Goal: Find specific page/section: Find specific page/section

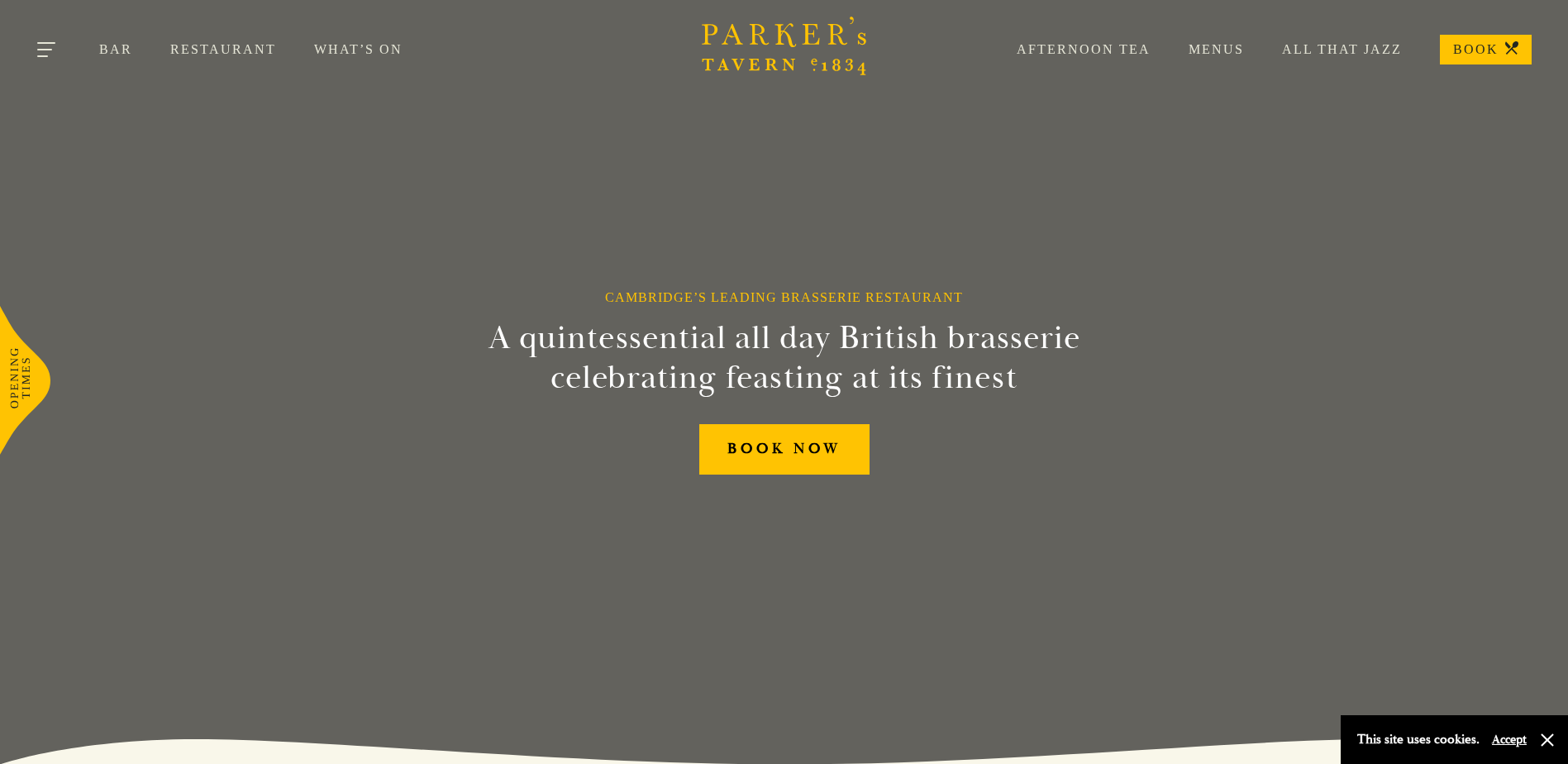
click at [39, 47] on button "Toggle navigation" at bounding box center [47, 52] width 70 height 70
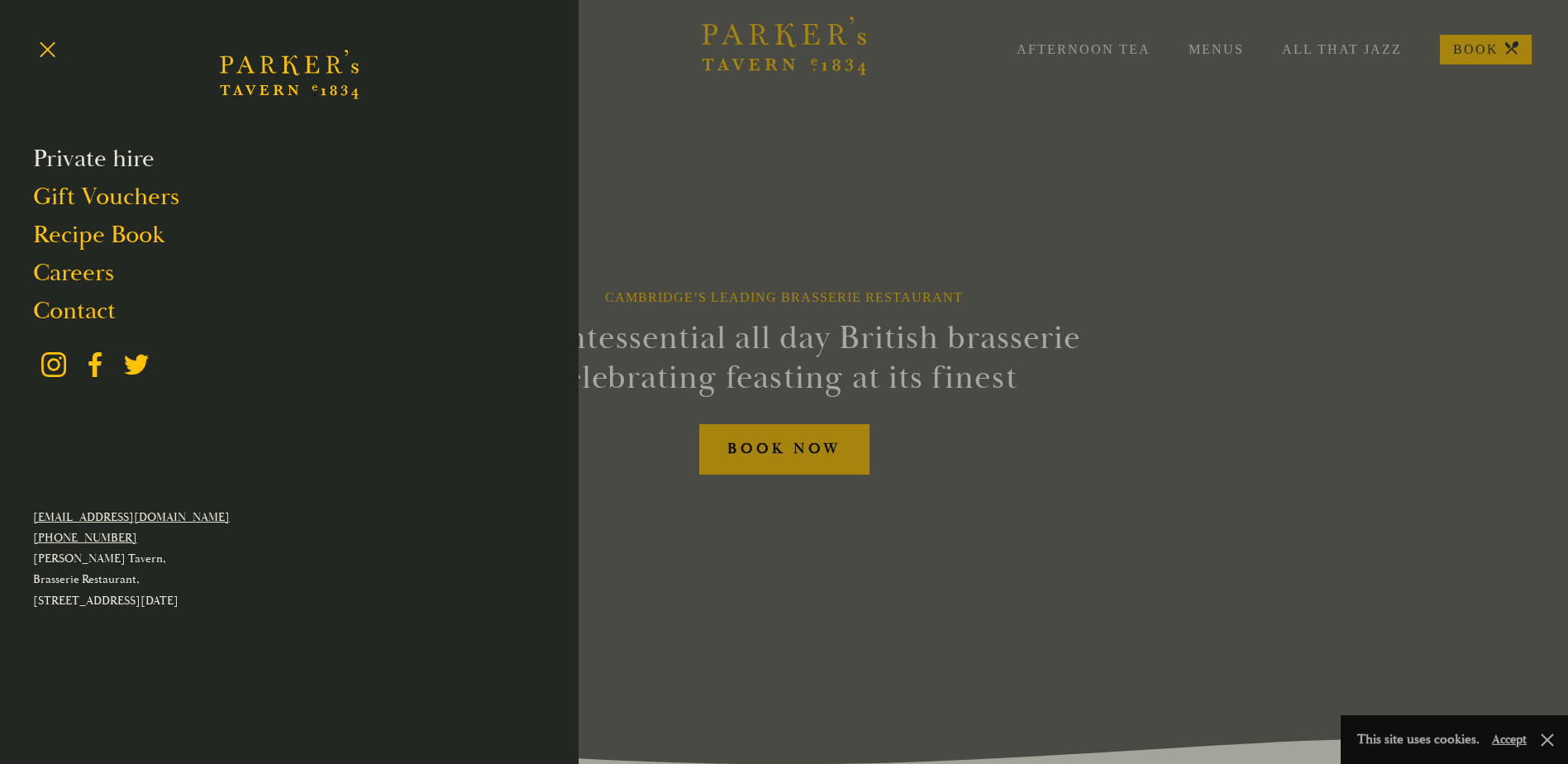
click at [133, 158] on link "Private hire" at bounding box center [94, 159] width 121 height 31
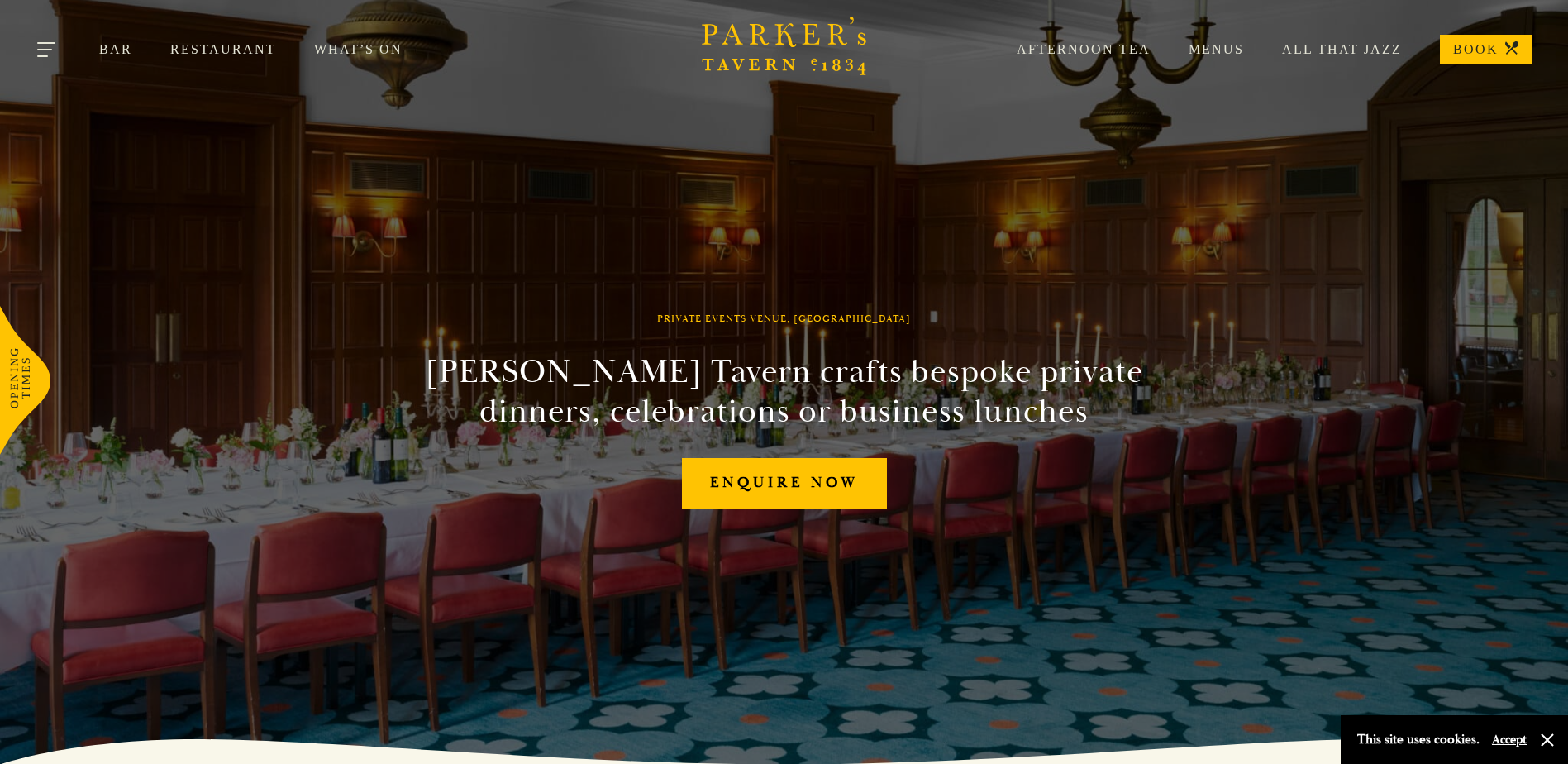
drag, startPoint x: 24, startPoint y: 50, endPoint x: 34, endPoint y: 54, distance: 10.8
click at [27, 50] on button "Toggle navigation" at bounding box center [47, 52] width 70 height 70
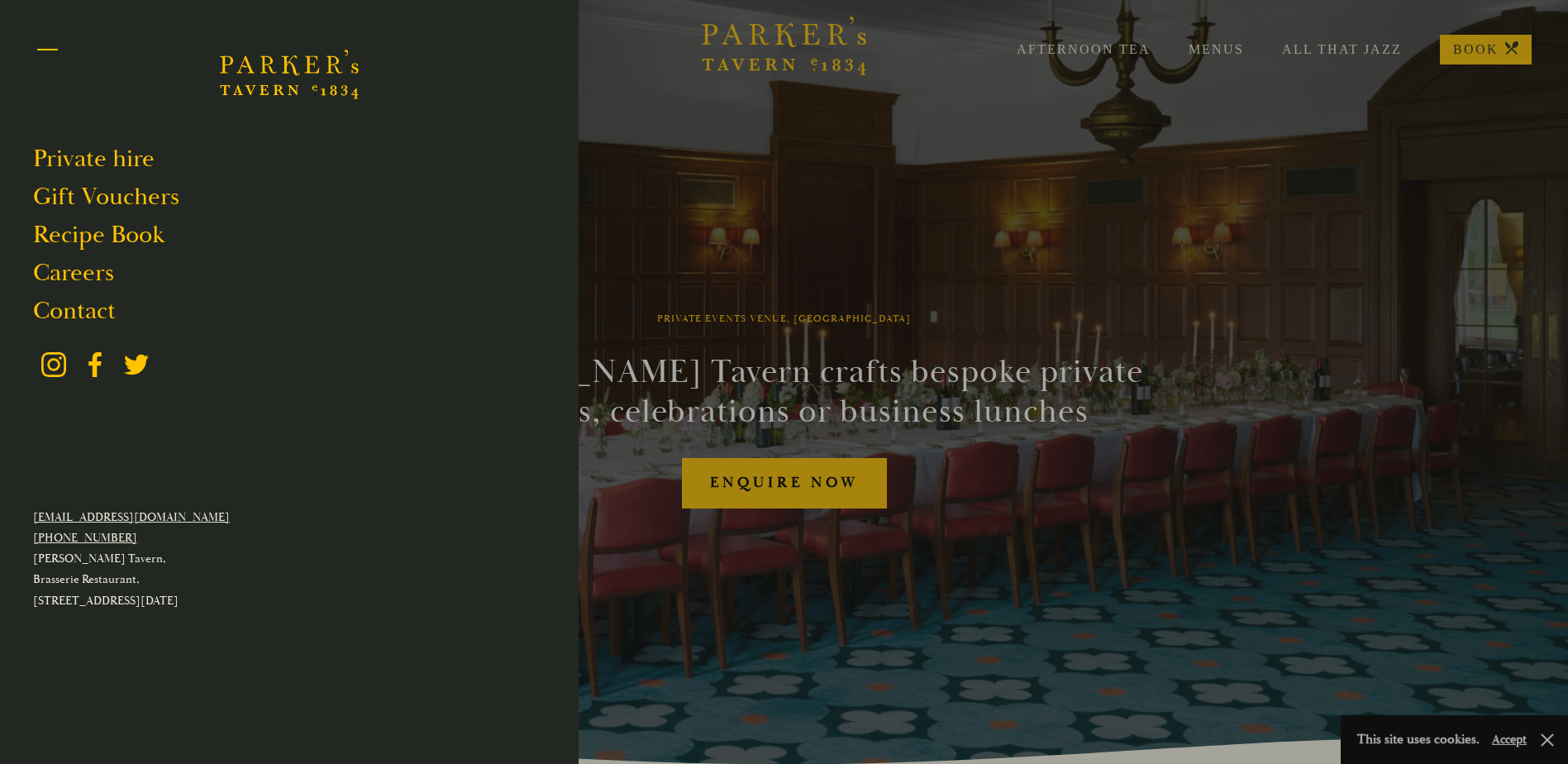
click at [48, 41] on button "Toggle navigation" at bounding box center [47, 52] width 70 height 70
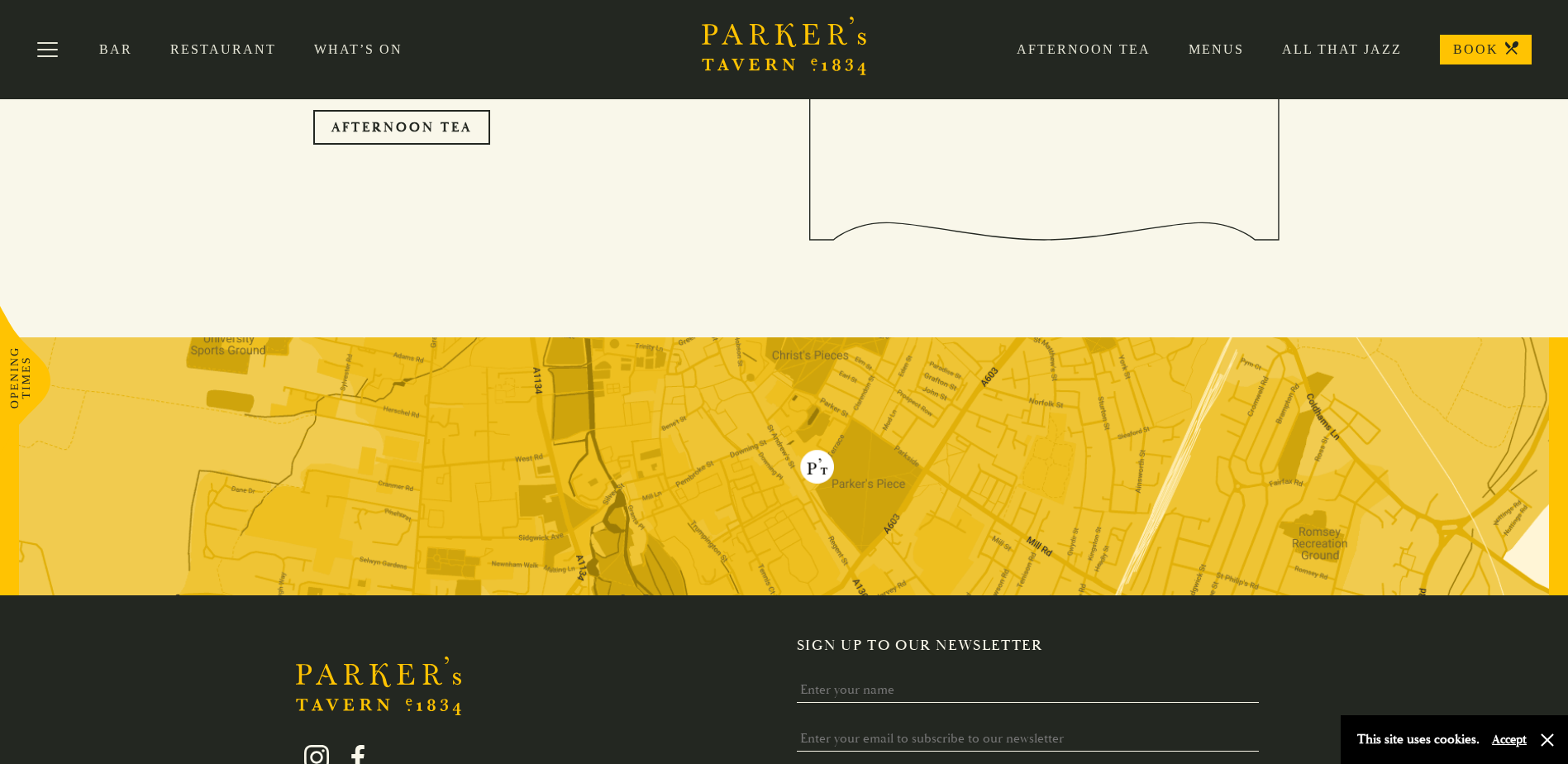
scroll to position [2966, 0]
